Goal: Information Seeking & Learning: Learn about a topic

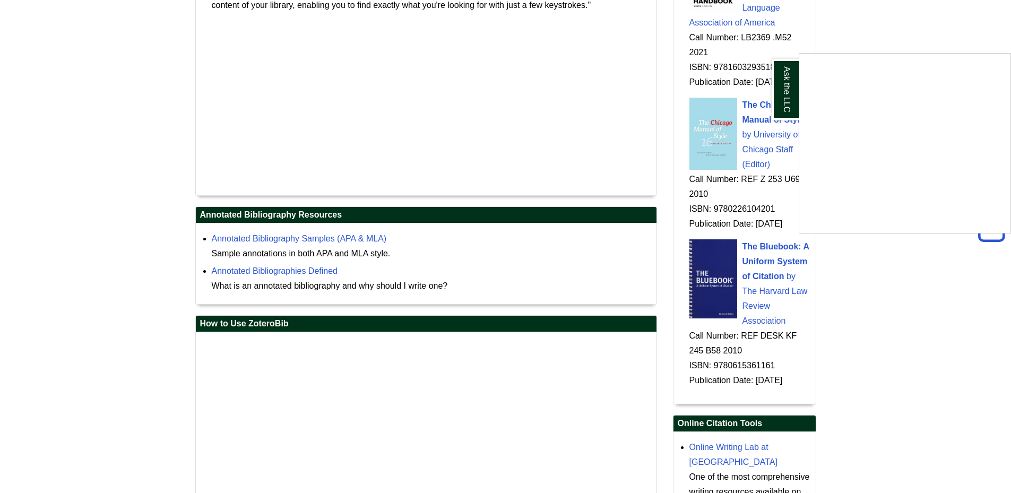
scroll to position [1380, 0]
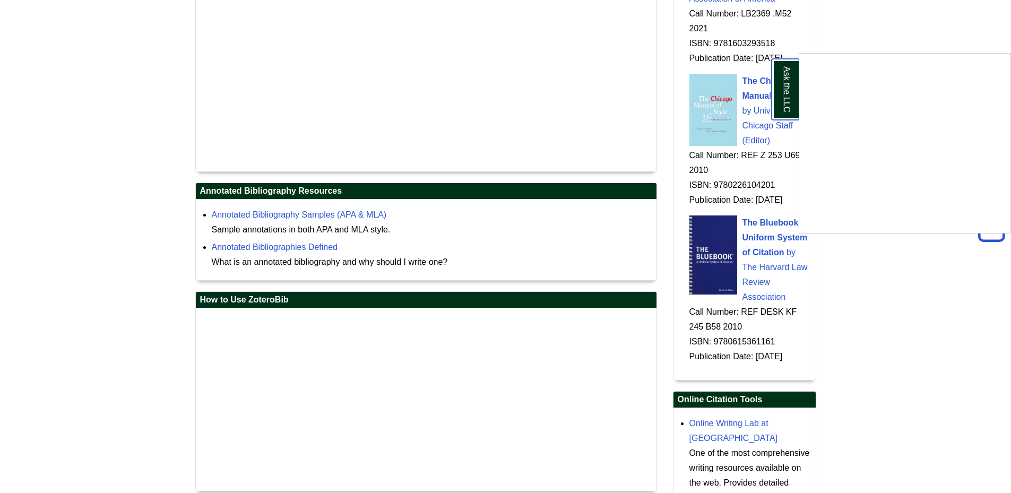
click at [785, 100] on link "Ask the LLC" at bounding box center [786, 89] width 28 height 61
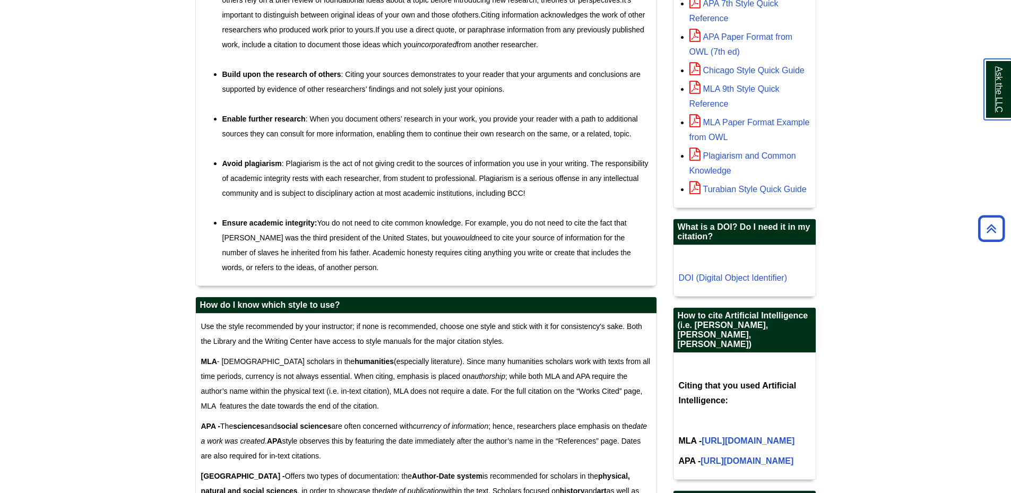
scroll to position [0, 0]
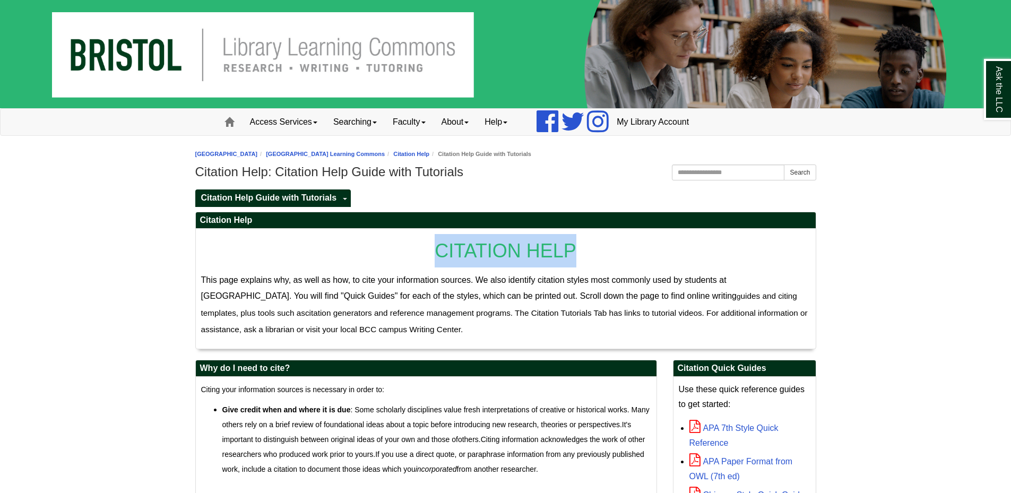
drag, startPoint x: 435, startPoint y: 248, endPoint x: 590, endPoint y: 254, distance: 155.1
click at [590, 254] on p "CITATION HELP" at bounding box center [505, 250] width 609 height 33
click at [722, 268] on div "CITATION HELP This page explains why, as well as how, to cite your information …" at bounding box center [505, 288] width 609 height 109
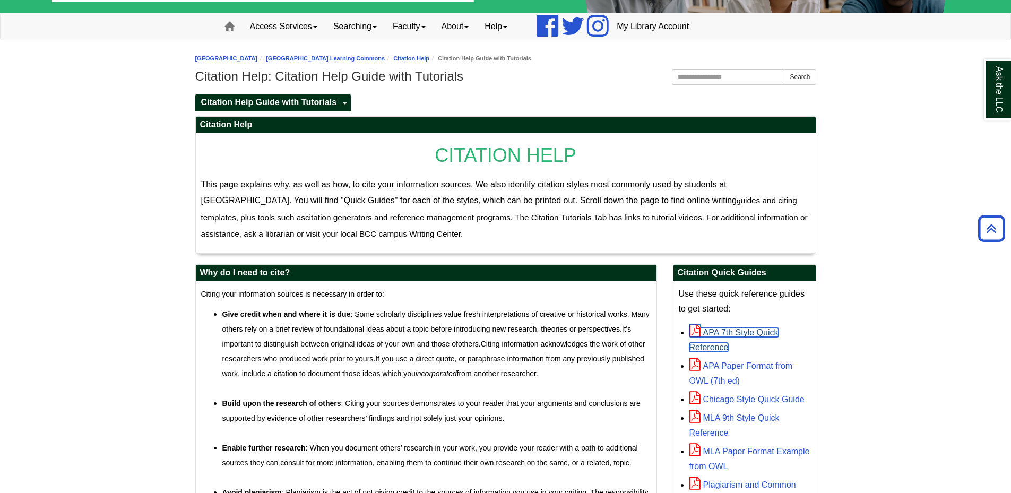
scroll to position [75, 0]
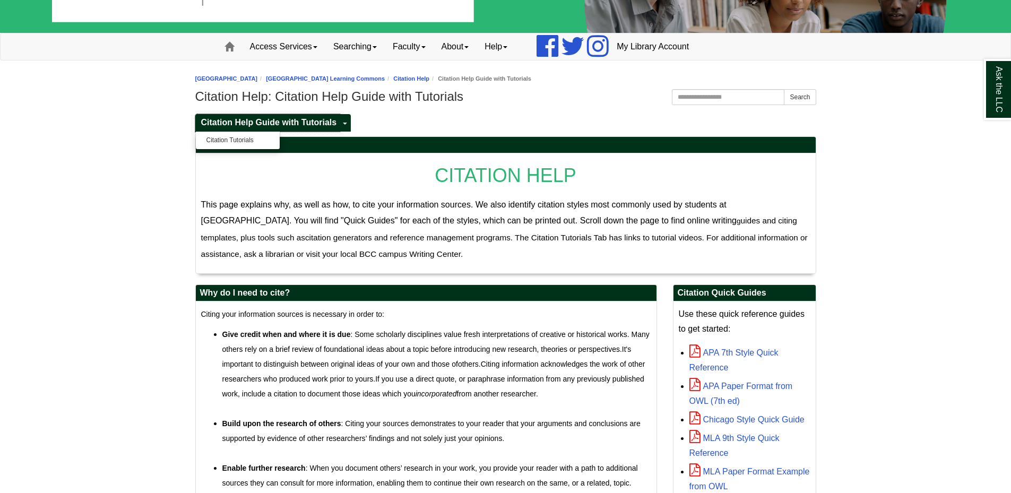
click at [293, 124] on span "Citation Help Guide with Tutorials" at bounding box center [269, 122] width 136 height 9
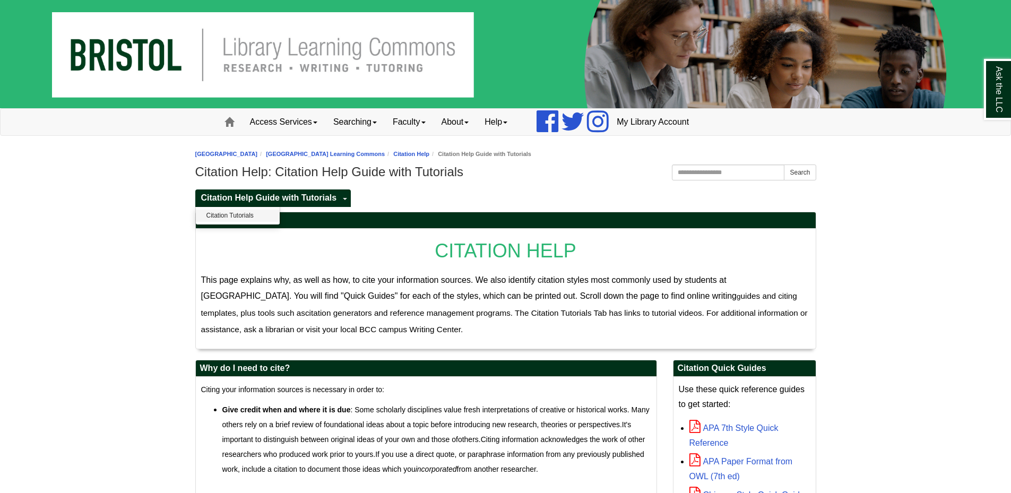
click at [0, 0] on div "Ask the LLC" at bounding box center [0, 0] width 0 height 0
click at [271, 196] on span "Citation Help Guide with Tutorials" at bounding box center [269, 197] width 136 height 9
click at [0, 0] on link "Citation Tutorials" at bounding box center [0, 0] width 0 height 0
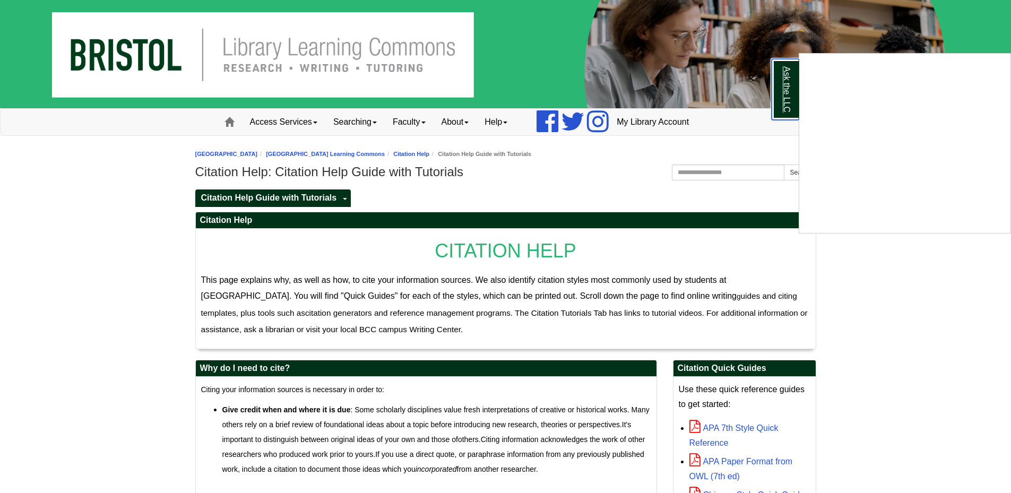
click at [790, 100] on link "Ask the LLC" at bounding box center [786, 89] width 28 height 61
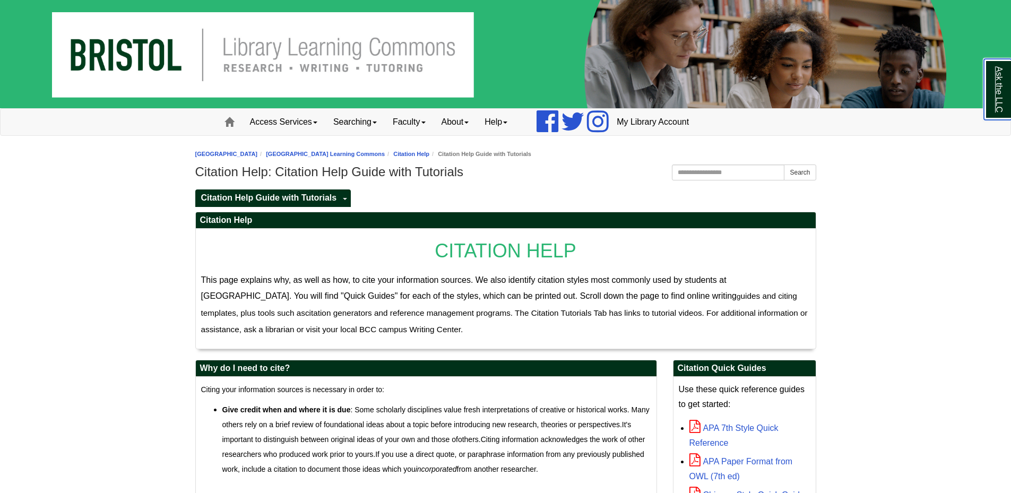
scroll to position [53, 0]
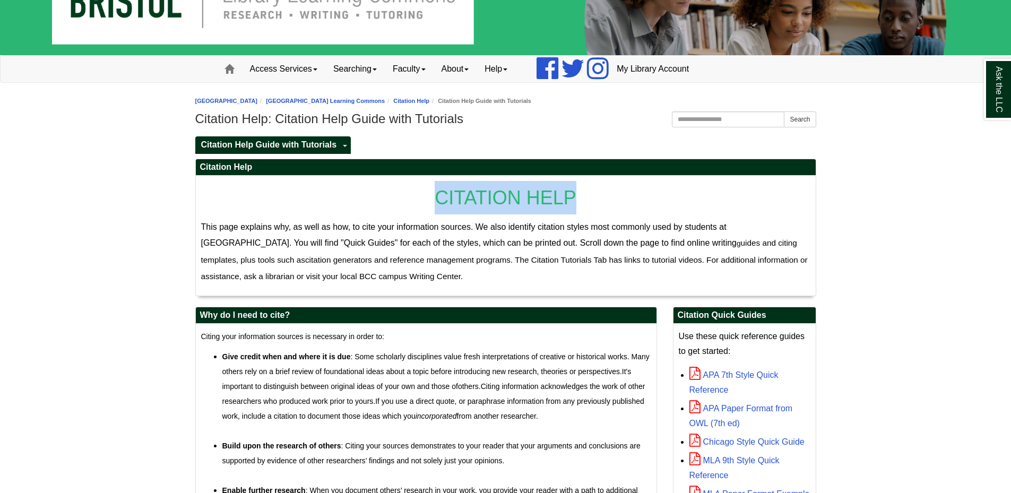
drag, startPoint x: 428, startPoint y: 196, endPoint x: 606, endPoint y: 192, distance: 178.4
click at [606, 192] on p "CITATION HELP" at bounding box center [505, 197] width 609 height 33
click at [560, 272] on p "This page explains why, as well as how, to cite your information sources. We al…" at bounding box center [505, 252] width 609 height 65
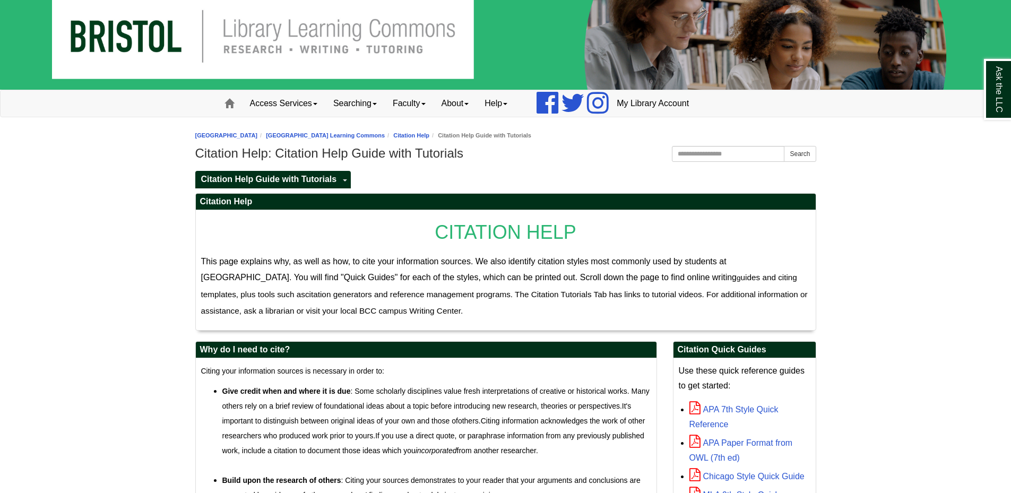
scroll to position [0, 0]
